Goal: Task Accomplishment & Management: Use online tool/utility

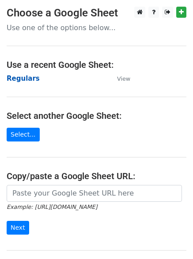
click at [19, 76] on strong "Regulars" at bounding box center [23, 78] width 33 height 8
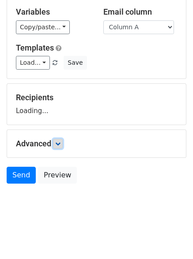
click at [60, 144] on icon at bounding box center [57, 143] width 5 height 5
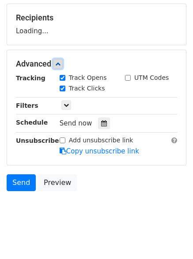
scroll to position [134, 0]
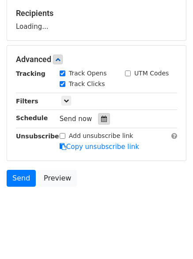
click at [101, 118] on icon at bounding box center [104, 119] width 6 height 6
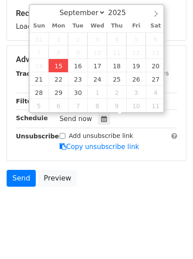
type input "2025-09-15 13:23"
type input "01"
type input "23"
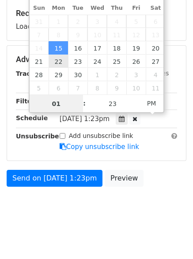
scroll to position [0, 0]
type input "4"
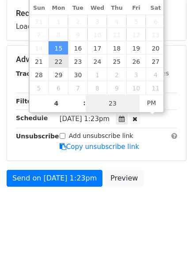
type input "2025-09-15 16:23"
type input "04"
type input "1"
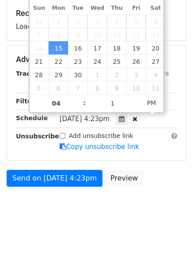
type input "2025-09-15 16:01"
click at [120, 216] on body "New Campaign Daily emails left: 50 Google Sheet: Regulars Variables Copy/paste.…" at bounding box center [96, 49] width 193 height 354
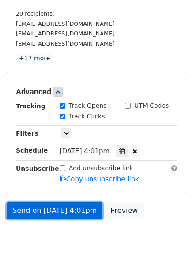
click at [44, 205] on link "Send on Sep 15 at 4:01pm" at bounding box center [55, 210] width 96 height 17
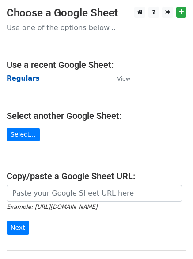
click at [16, 77] on strong "Regulars" at bounding box center [23, 78] width 33 height 8
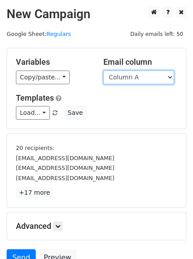
click at [139, 79] on select "Column A Column B Column C Column D Column E Column F" at bounding box center [139, 77] width 71 height 14
select select "Column B"
click at [104, 70] on select "Column A Column B Column C Column D Column E Column F" at bounding box center [139, 77] width 71 height 14
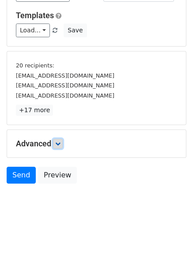
click at [58, 141] on icon at bounding box center [57, 143] width 5 height 5
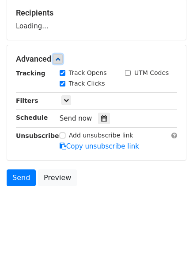
scroll to position [135, 0]
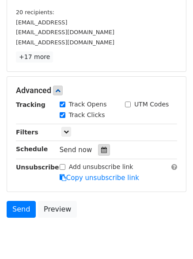
click at [101, 147] on icon at bounding box center [104, 150] width 6 height 6
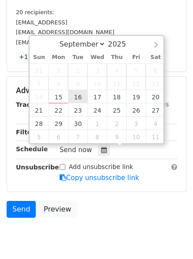
type input "2025-09-16 12:00"
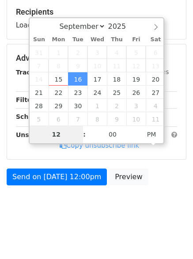
type input "5"
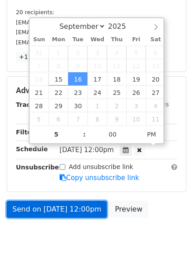
type input "2025-09-16 17:00"
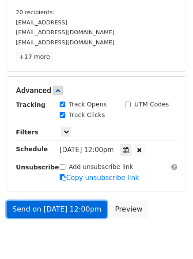
click at [49, 208] on link "Send on Sep 16 at 12:00pm" at bounding box center [57, 209] width 100 height 17
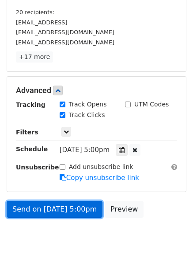
click at [49, 208] on link "Send on Sep 16 at 5:00pm" at bounding box center [55, 209] width 96 height 17
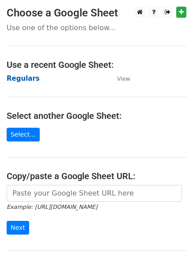
click at [18, 82] on td "Regulars" at bounding box center [58, 78] width 102 height 10
click at [17, 78] on strong "Regulars" at bounding box center [23, 78] width 33 height 8
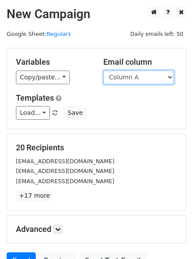
click at [127, 79] on select "Column A Column B Column C Column D Column E Column F" at bounding box center [139, 77] width 71 height 14
select select "Column C"
click at [104, 70] on select "Column A Column B Column C Column D Column E Column F" at bounding box center [139, 77] width 71 height 14
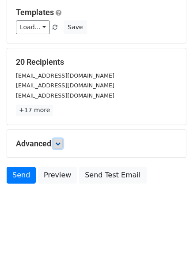
click at [58, 145] on icon at bounding box center [57, 143] width 5 height 5
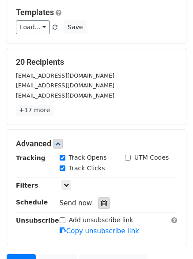
click at [101, 204] on icon at bounding box center [104, 203] width 6 height 6
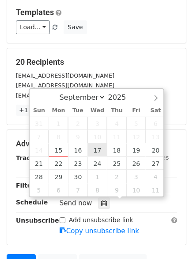
type input "2025-09-17 12:00"
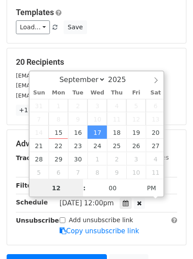
scroll to position [0, 0]
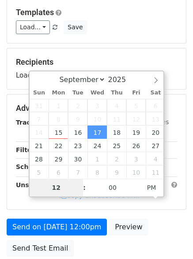
type input "6"
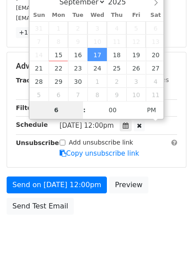
scroll to position [193, 0]
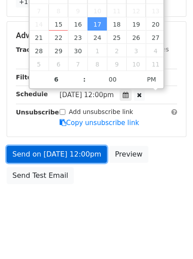
type input "2025-09-17 18:00"
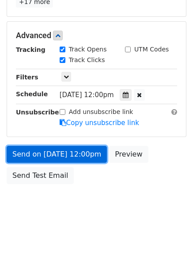
click at [60, 152] on link "Send on Sep 17 at 12:00pm" at bounding box center [57, 154] width 100 height 17
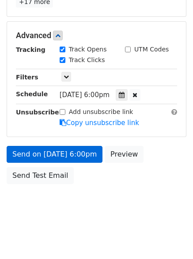
scroll to position [158, 0]
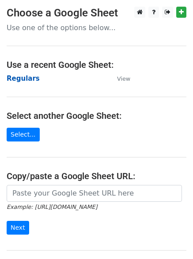
click at [19, 77] on strong "Regulars" at bounding box center [23, 78] width 33 height 8
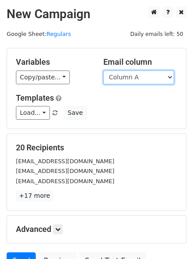
drag, startPoint x: 0, startPoint y: 0, endPoint x: 120, endPoint y: 78, distance: 143.7
click at [120, 78] on select "Column A Column B Column C Column D Column E Column F" at bounding box center [139, 77] width 71 height 14
select select "Column D"
click at [104, 70] on select "Column A Column B Column C Column D Column E Column F" at bounding box center [139, 77] width 71 height 14
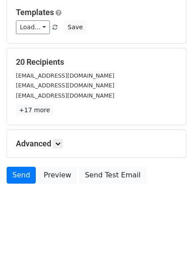
click at [58, 136] on div "Advanced Tracking Track Opens UTM Codes Track Clicks Filters Only include sprea…" at bounding box center [96, 143] width 179 height 27
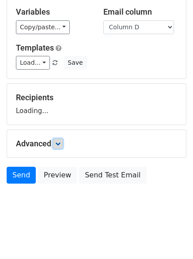
click at [61, 142] on icon at bounding box center [57, 143] width 5 height 5
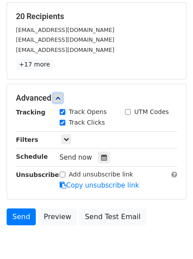
scroll to position [133, 0]
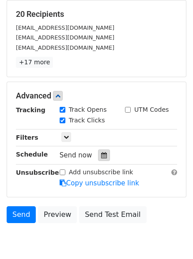
click at [101, 158] on icon at bounding box center [104, 155] width 6 height 6
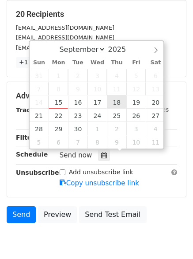
type input "2025-09-18 12:00"
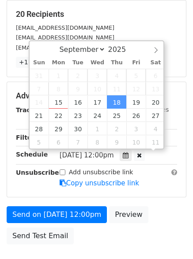
scroll to position [0, 0]
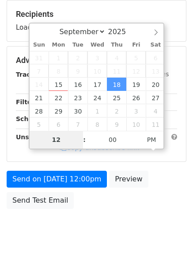
type input "7"
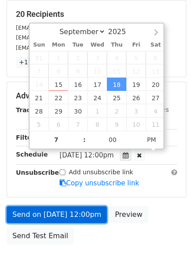
type input "2025-09-18 19:00"
click at [55, 206] on link "Send on Sep 18 at 12:00pm" at bounding box center [57, 214] width 100 height 17
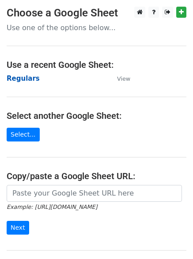
click at [25, 74] on strong "Regulars" at bounding box center [23, 78] width 33 height 8
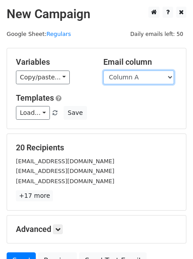
drag, startPoint x: 113, startPoint y: 81, endPoint x: 112, endPoint y: 76, distance: 5.4
click at [114, 75] on select "Column A Column B Column C Column D Column E Column F" at bounding box center [139, 77] width 71 height 14
select select "Column E"
click at [104, 70] on select "Column A Column B Column C Column D Column E Column F" at bounding box center [139, 77] width 71 height 14
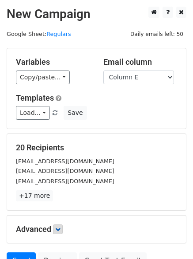
click at [62, 193] on p "+17 more" at bounding box center [97, 195] width 162 height 11
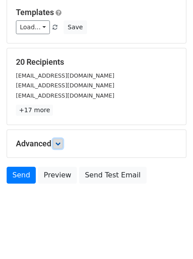
click at [63, 144] on link at bounding box center [58, 144] width 10 height 10
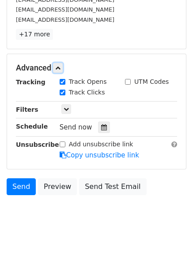
scroll to position [162, 0]
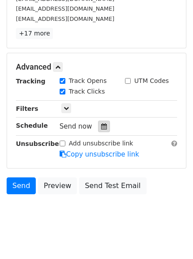
click at [101, 129] on icon at bounding box center [104, 126] width 6 height 6
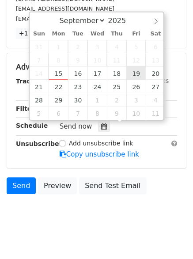
type input "2025-09-19 12:00"
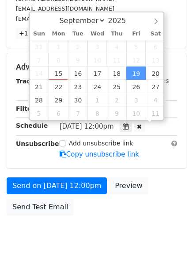
scroll to position [0, 0]
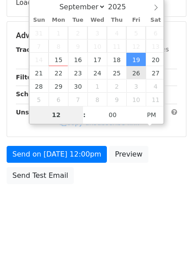
type input "8"
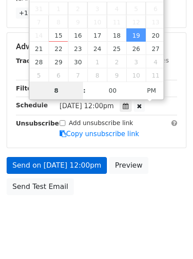
scroll to position [193, 0]
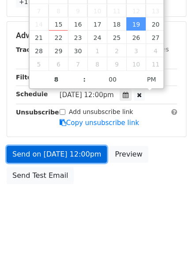
type input "2025-09-19 20:00"
click at [79, 151] on link "Send on Sep 19 at 12:00pm" at bounding box center [57, 154] width 100 height 17
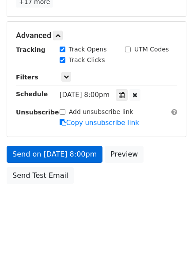
scroll to position [158, 0]
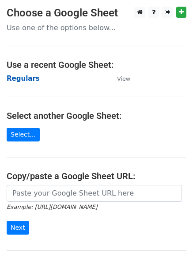
click at [27, 78] on strong "Regulars" at bounding box center [23, 78] width 33 height 8
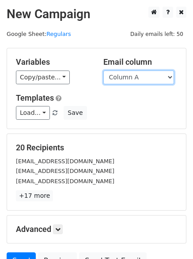
drag, startPoint x: 0, startPoint y: 0, endPoint x: 147, endPoint y: 75, distance: 164.7
click at [147, 75] on select "Column A Column B Column C Column D Column E Column F" at bounding box center [139, 77] width 71 height 14
select select "Column F"
click at [104, 70] on select "Column A Column B Column C Column D Column E Column F" at bounding box center [139, 77] width 71 height 14
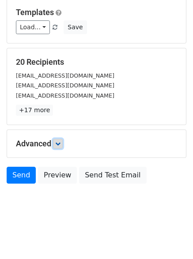
drag, startPoint x: 62, startPoint y: 146, endPoint x: 68, endPoint y: 151, distance: 8.1
click at [61, 145] on icon at bounding box center [57, 143] width 5 height 5
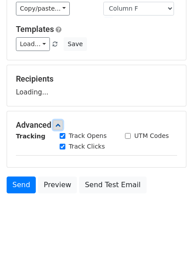
scroll to position [85, 0]
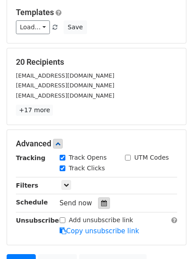
click at [104, 203] on div at bounding box center [104, 203] width 12 height 12
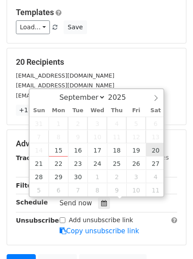
type input "[DATE] 12:00"
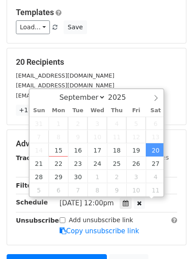
scroll to position [0, 0]
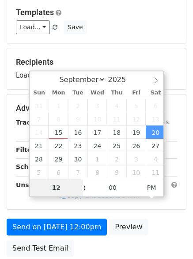
type input "9"
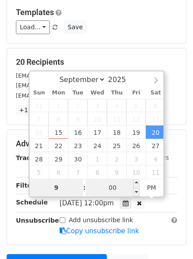
scroll to position [193, 0]
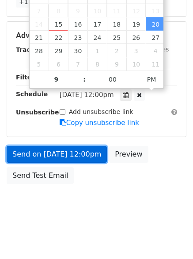
type input "[DATE] 21:00"
click at [60, 147] on link "Send on [DATE] 12:00pm" at bounding box center [57, 154] width 100 height 17
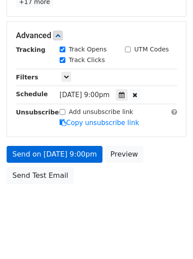
scroll to position [158, 0]
